Goal: Task Accomplishment & Management: Manage account settings

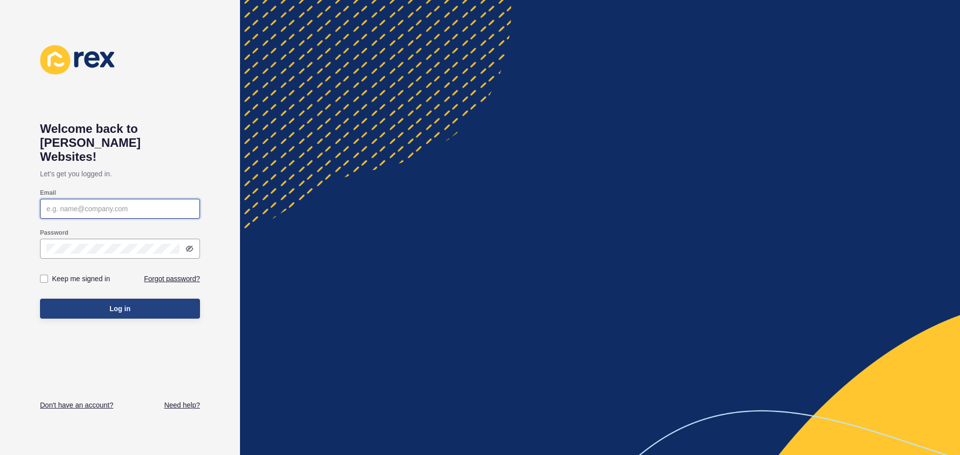
type input "cm@mcleodre.co.nz"
click at [62, 299] on button "Log in" at bounding box center [120, 309] width 160 height 20
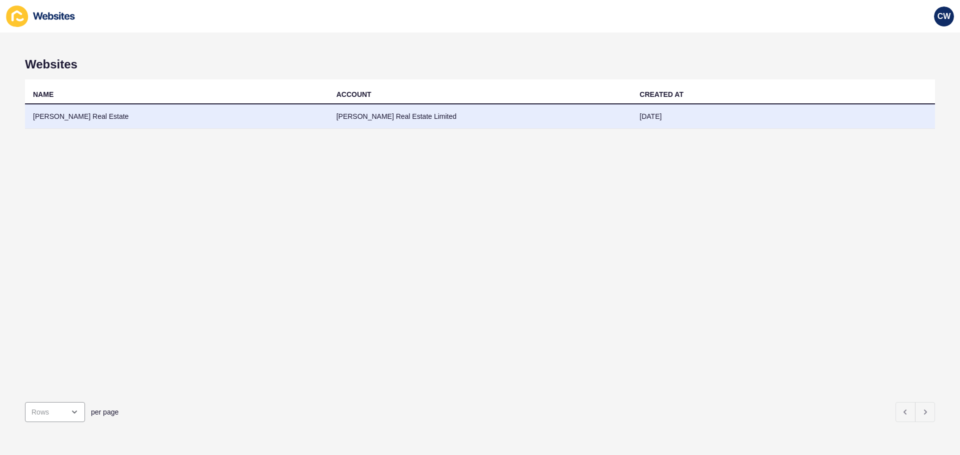
click at [79, 121] on td "McLeod Real Estate" at bounding box center [176, 116] width 303 height 24
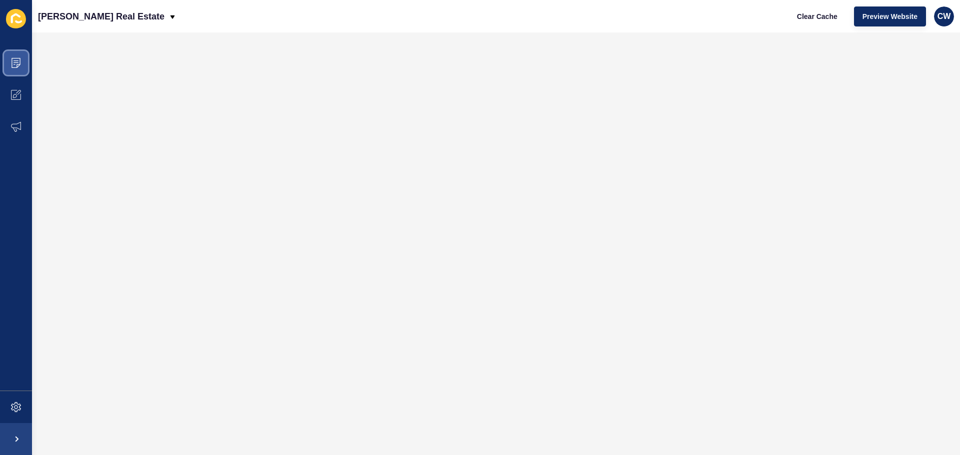
click at [13, 64] on icon at bounding box center [16, 63] width 10 height 10
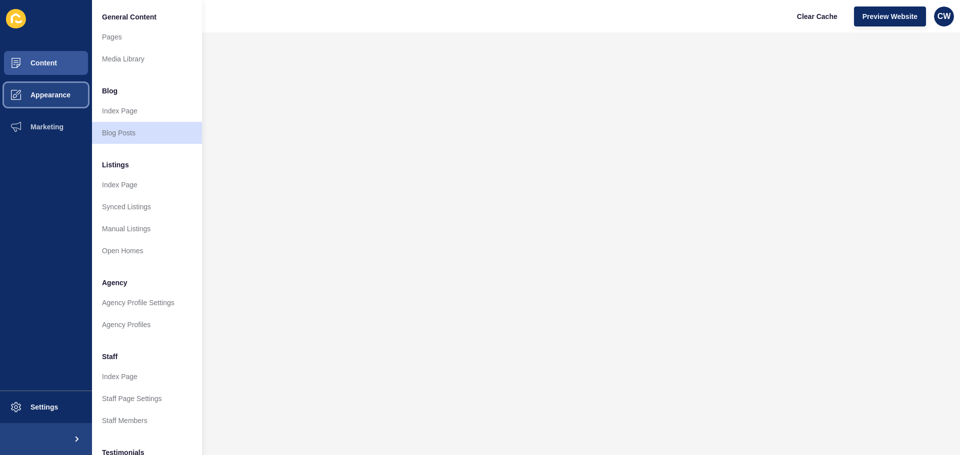
click at [9, 92] on span "Appearance" at bounding box center [35, 95] width 72 height 8
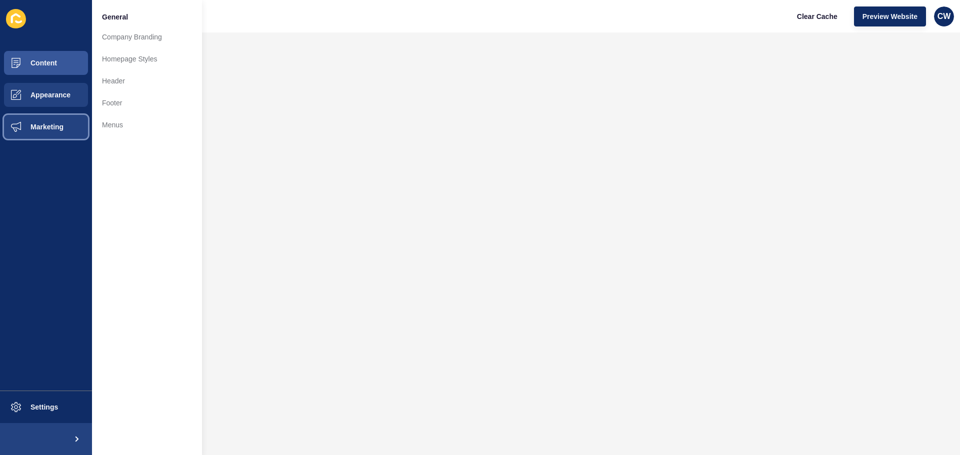
click at [25, 121] on span at bounding box center [16, 127] width 32 height 32
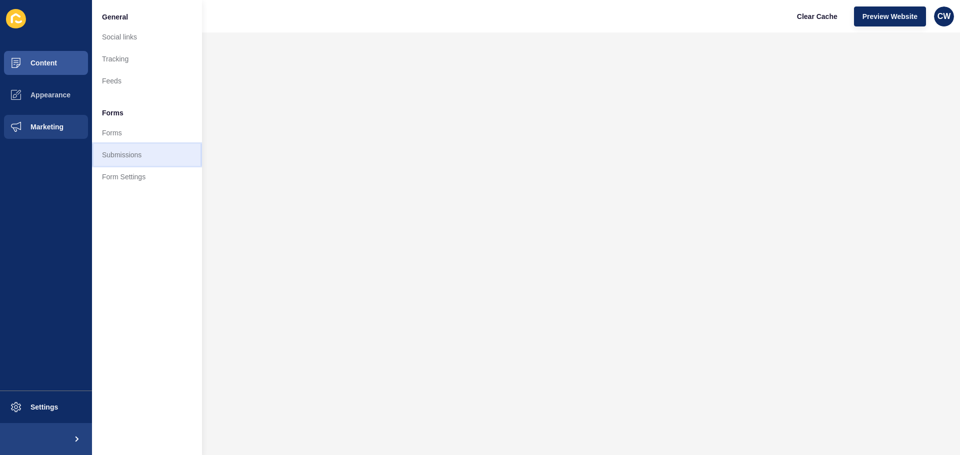
click at [115, 155] on link "Submissions" at bounding box center [147, 155] width 110 height 22
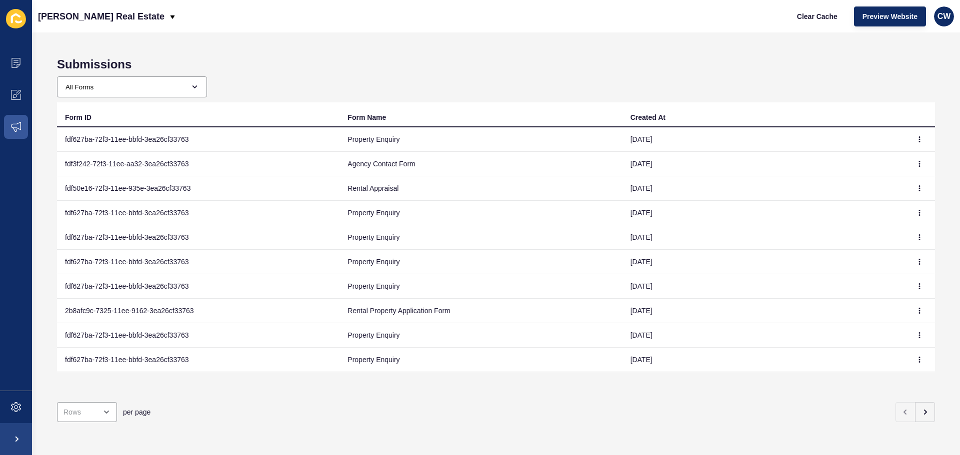
click at [654, 142] on td "07 Aug 2025" at bounding box center [763, 139] width 282 height 24
click at [392, 137] on td "Property Enquiry" at bounding box center [480, 139] width 282 height 24
click at [371, 142] on td "Property Enquiry" at bounding box center [480, 139] width 282 height 24
click at [140, 84] on select "All Forms Rental Property Application Form Generic Contact Form Agency Contact …" at bounding box center [127, 87] width 141 height 20
click at [140, 85] on select "All Forms Rental Property Application Form Generic Contact Form Agency Contact …" at bounding box center [127, 87] width 141 height 20
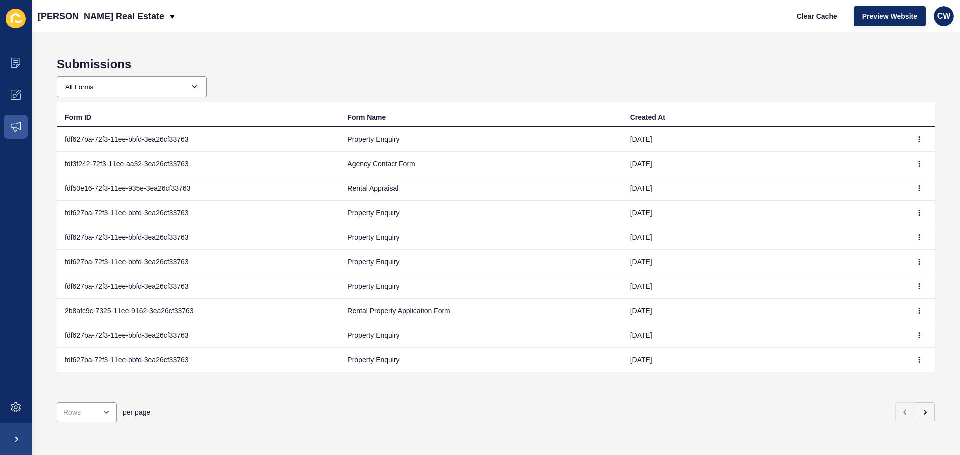
click at [255, 141] on td "fdf627ba-72f3-11ee-bbfd-3ea26cf33763" at bounding box center [198, 139] width 282 height 24
click at [364, 142] on td "Property Enquiry" at bounding box center [480, 139] width 282 height 24
drag, startPoint x: 403, startPoint y: 140, endPoint x: 606, endPoint y: 144, distance: 202.5
click at [405, 140] on td "Property Enquiry" at bounding box center [480, 139] width 282 height 24
click at [658, 138] on td "07 Aug 2025" at bounding box center [763, 139] width 282 height 24
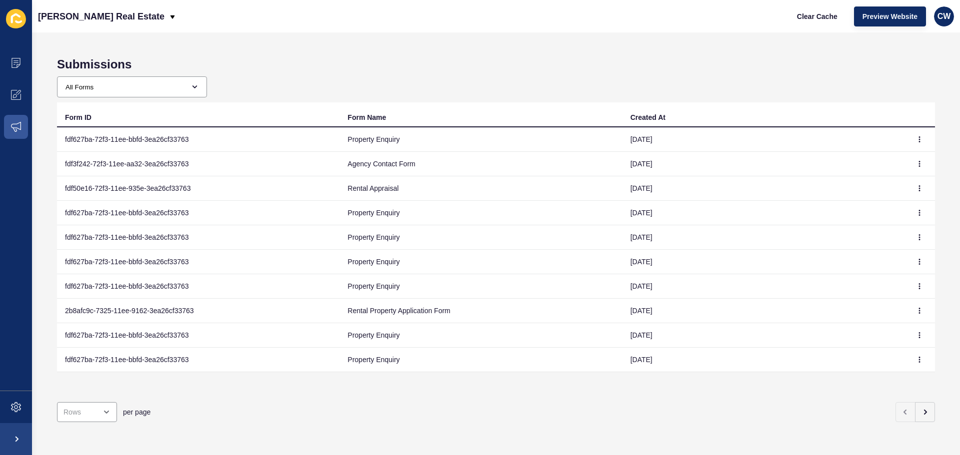
click at [202, 86] on div "All Forms Rental Property Application Form Generic Contact Form Agency Contact …" at bounding box center [132, 86] width 150 height 21
click at [349, 141] on td "Property Enquiry" at bounding box center [480, 139] width 282 height 24
click at [230, 137] on td "fdf627ba-72f3-11ee-bbfd-3ea26cf33763" at bounding box center [198, 139] width 282 height 24
click at [150, 140] on td "fdf627ba-72f3-11ee-bbfd-3ea26cf33763" at bounding box center [198, 139] width 282 height 24
click at [179, 159] on td "fdf3f242-72f3-11ee-aa32-3ea26cf33763" at bounding box center [198, 164] width 282 height 24
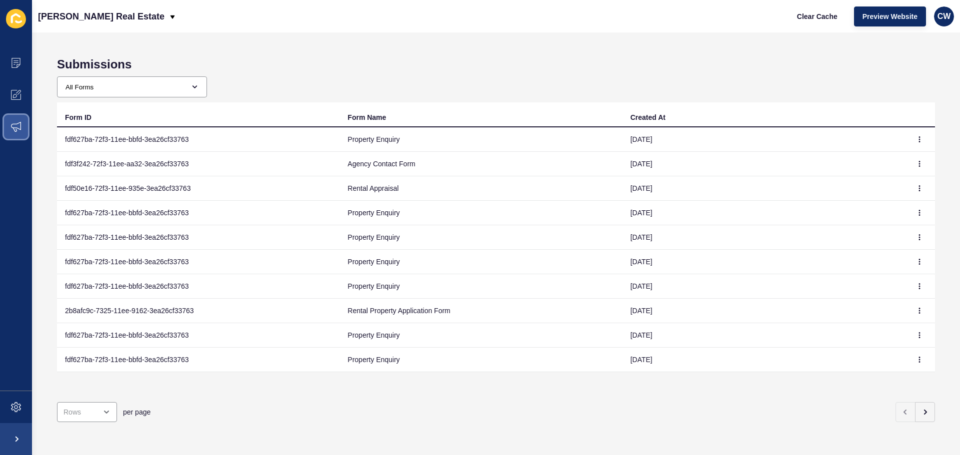
click at [18, 126] on icon at bounding box center [16, 127] width 10 height 10
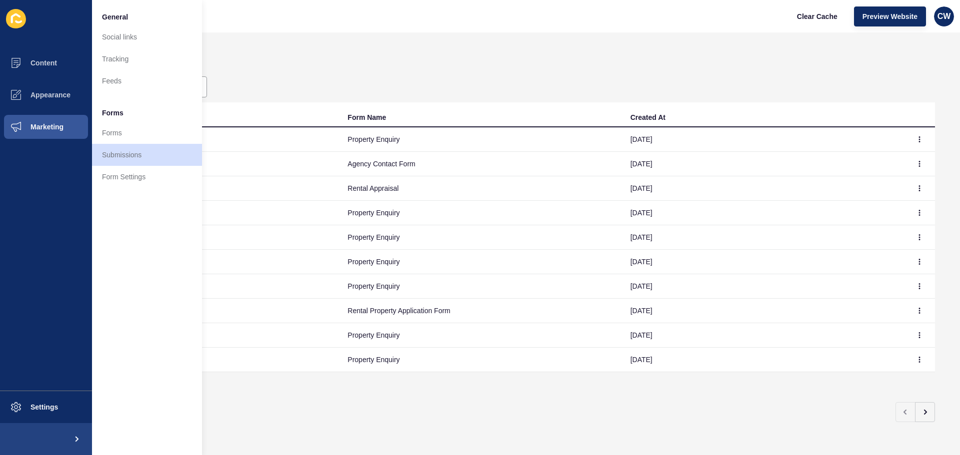
click at [308, 98] on div "Submissions All Forms Rental Property Application Form Generic Contact Form Age…" at bounding box center [496, 243] width 928 height 423
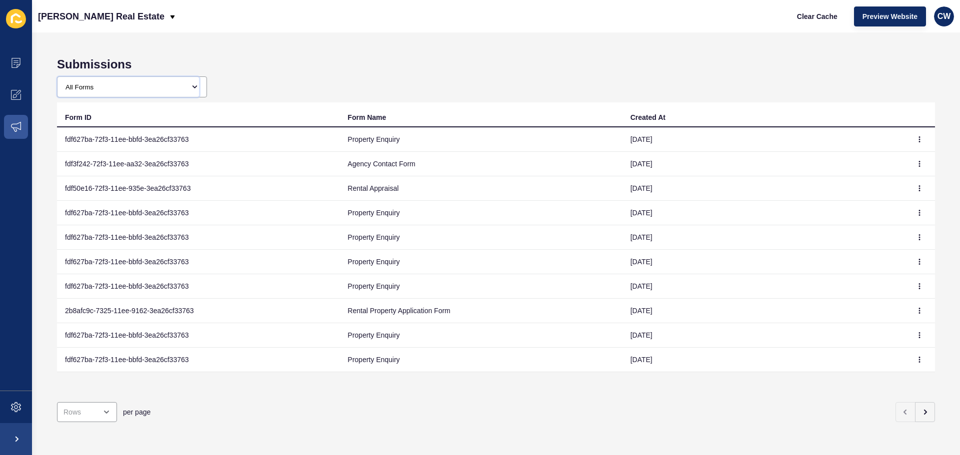
click at [125, 83] on select "All Forms Rental Property Application Form Generic Contact Form Agency Contact …" at bounding box center [127, 87] width 141 height 20
click at [24, 127] on span at bounding box center [16, 127] width 32 height 32
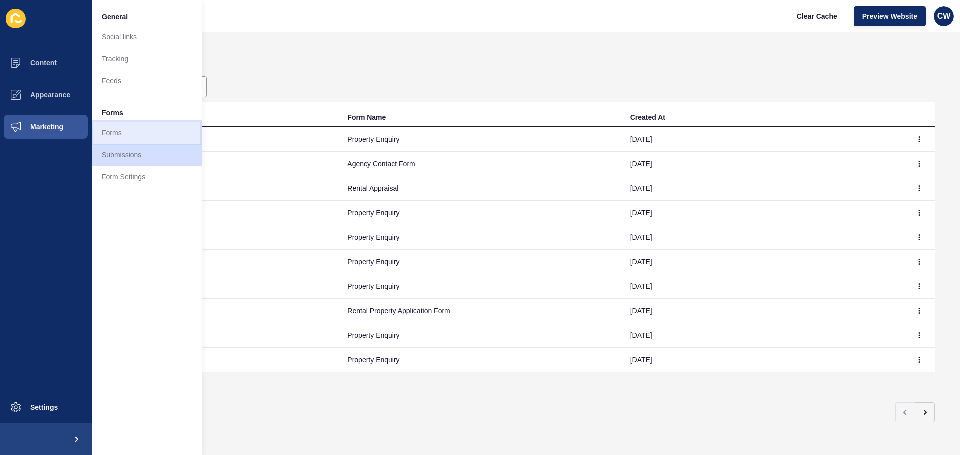
click at [145, 129] on link "Forms" at bounding box center [147, 133] width 110 height 22
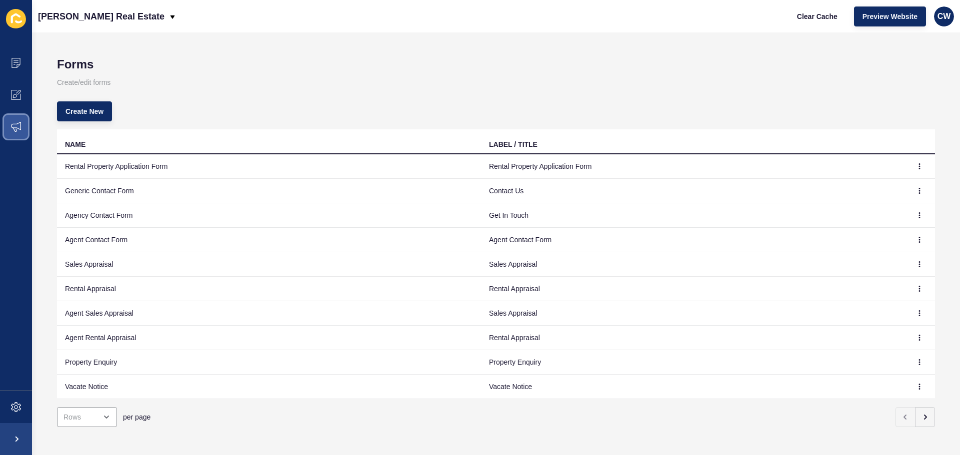
click at [7, 124] on span at bounding box center [16, 127] width 32 height 32
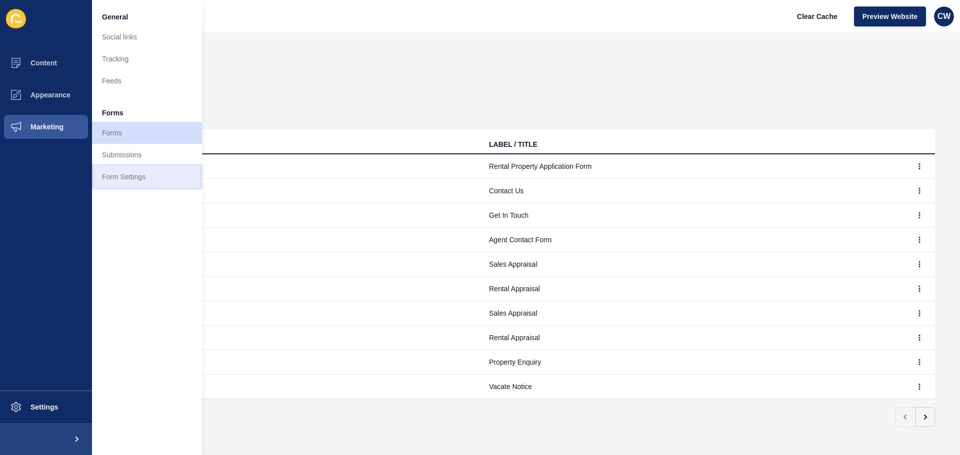
click at [145, 174] on link "Form Settings" at bounding box center [147, 177] width 110 height 22
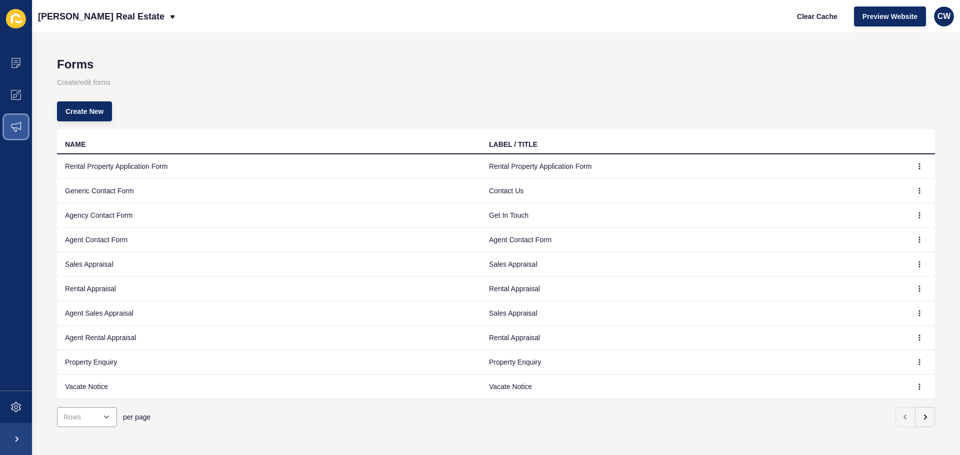
click at [8, 124] on span at bounding box center [16, 127] width 32 height 32
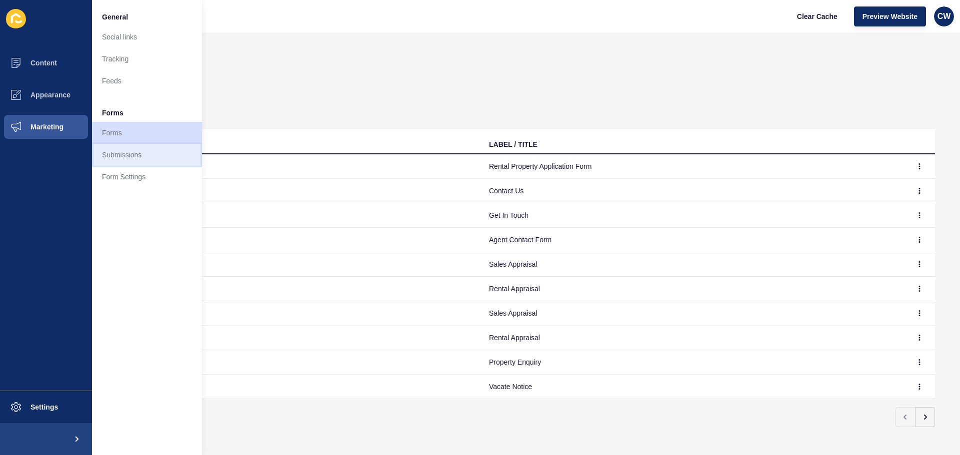
click at [126, 153] on link "Submissions" at bounding box center [147, 155] width 110 height 22
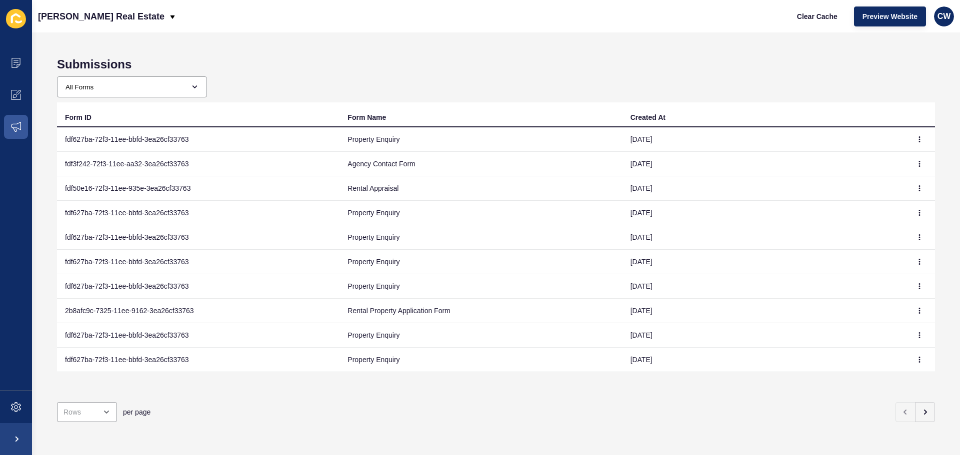
click at [454, 75] on div "Submissions All Forms Rental Property Application Form Generic Contact Form Age…" at bounding box center [496, 243] width 928 height 423
click at [943, 18] on span "CW" at bounding box center [943, 16] width 13 height 10
click at [24, 64] on span at bounding box center [16, 63] width 32 height 32
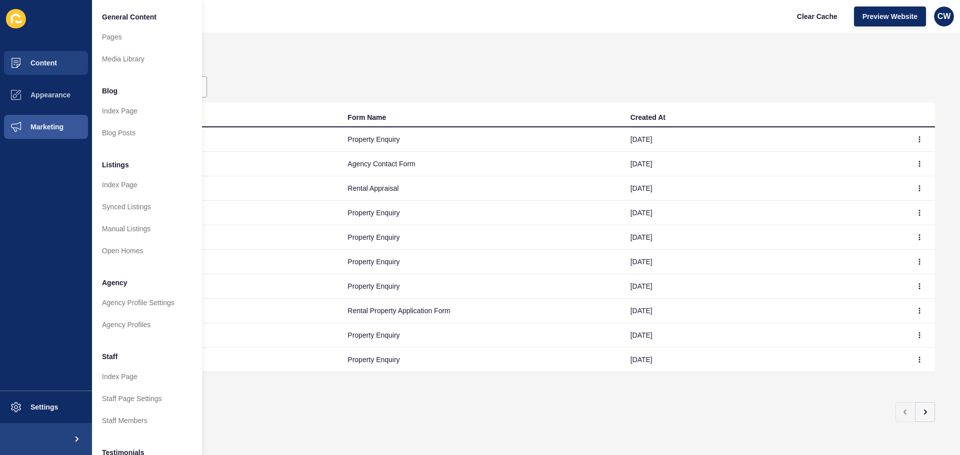
click at [369, 62] on h1 "Submissions" at bounding box center [496, 64] width 878 height 14
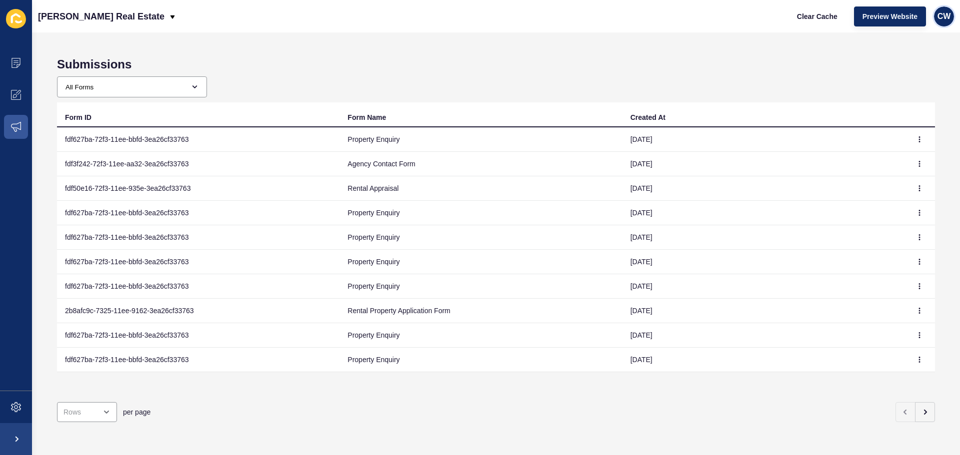
click at [947, 17] on span "CW" at bounding box center [943, 16] width 13 height 10
click at [902, 81] on link "Logout" at bounding box center [920, 83] width 73 height 22
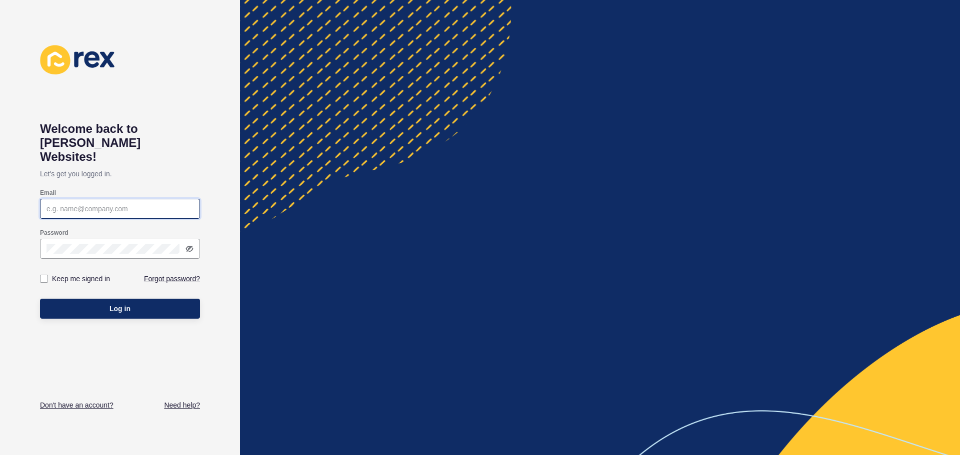
type input "cm@mcleodre.co.nz"
